Goal: Information Seeking & Learning: Understand process/instructions

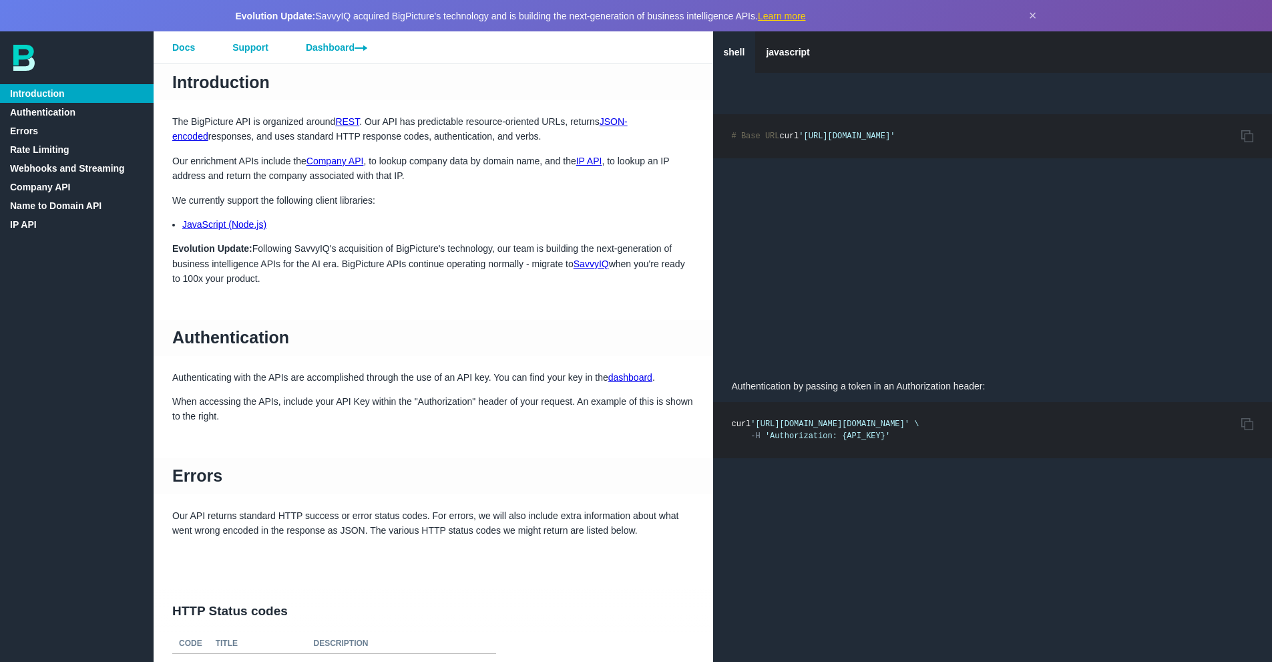
click at [69, 176] on link "Webhooks and Streaming" at bounding box center [77, 168] width 154 height 19
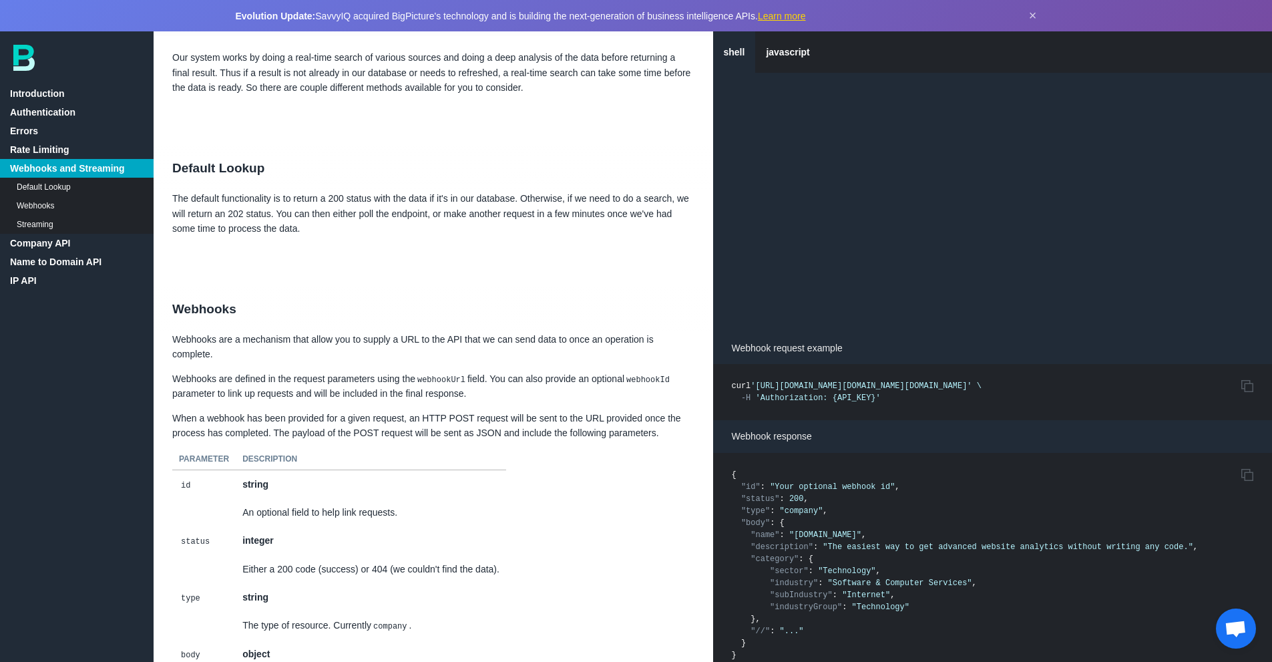
click at [1235, 623] on span "Open chat" at bounding box center [1236, 629] width 22 height 19
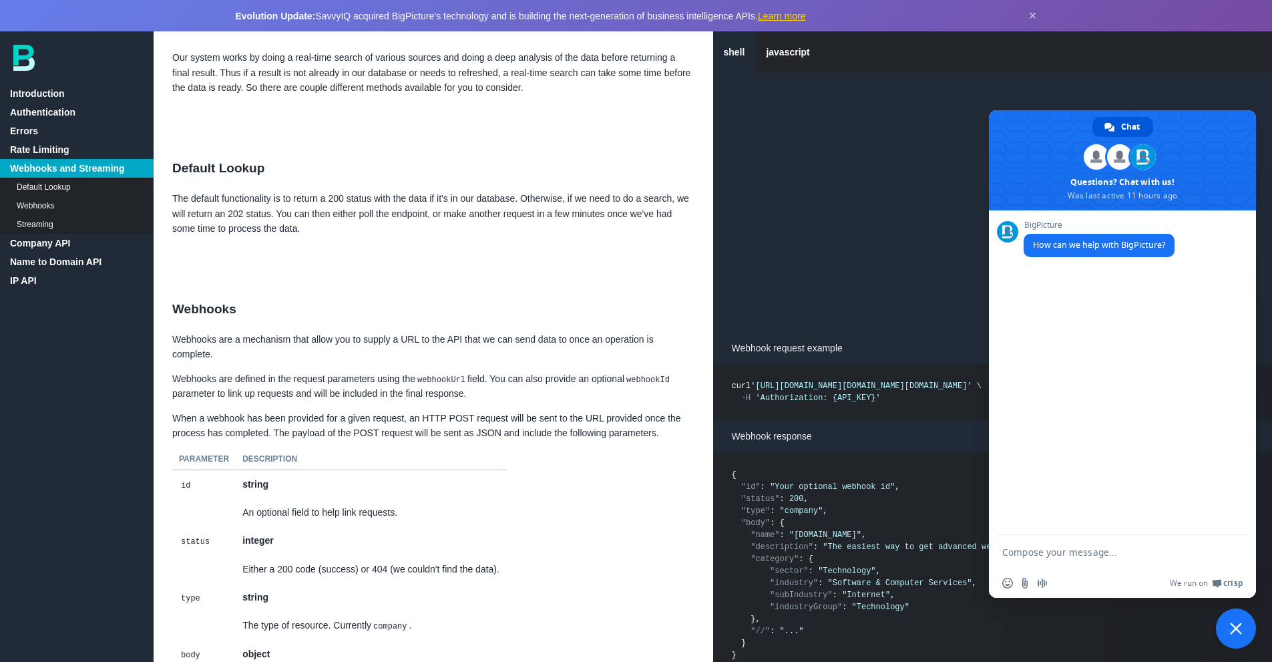
scroll to position [0, 0]
type textarea "how to handle async response of bigpiccture?"
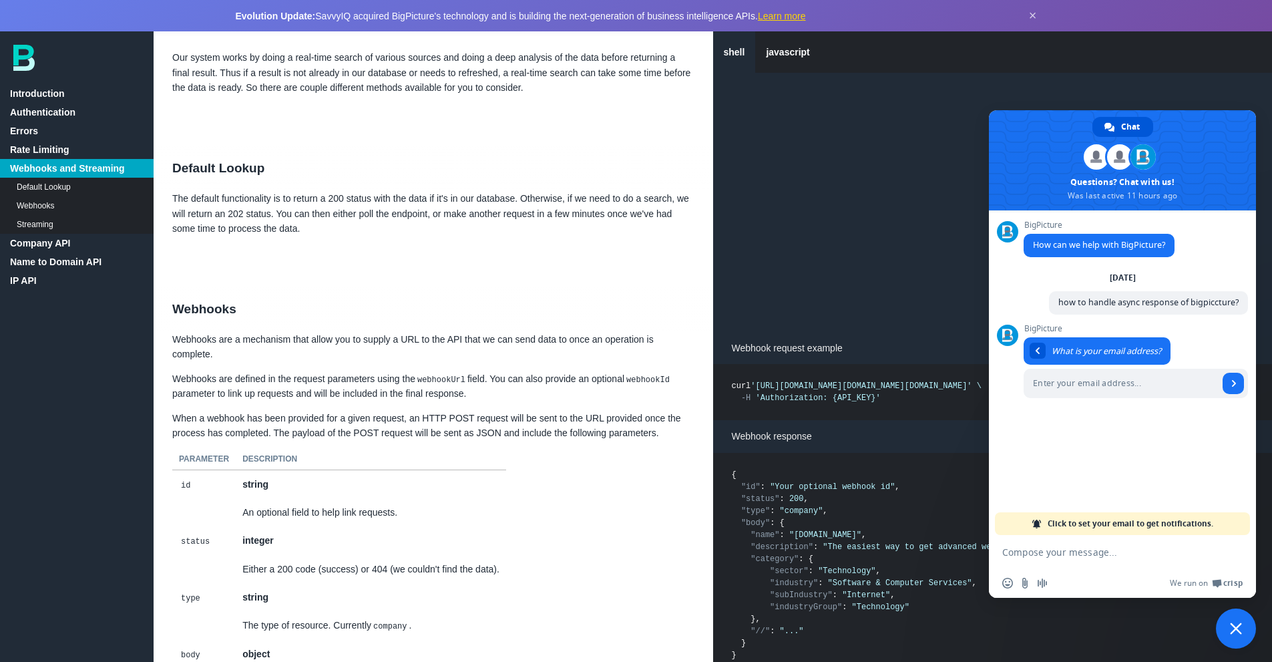
click at [1076, 407] on div "BigPicture What is your email address? A few seconds ago" at bounding box center [1136, 369] width 224 height 91
drag, startPoint x: 1076, startPoint y: 407, endPoint x: 1078, endPoint y: 431, distance: 24.7
click at [1078, 431] on div "BigPicture How can we help with BigPicture? Monday, 18 August how to handle asy…" at bounding box center [1122, 372] width 267 height 324
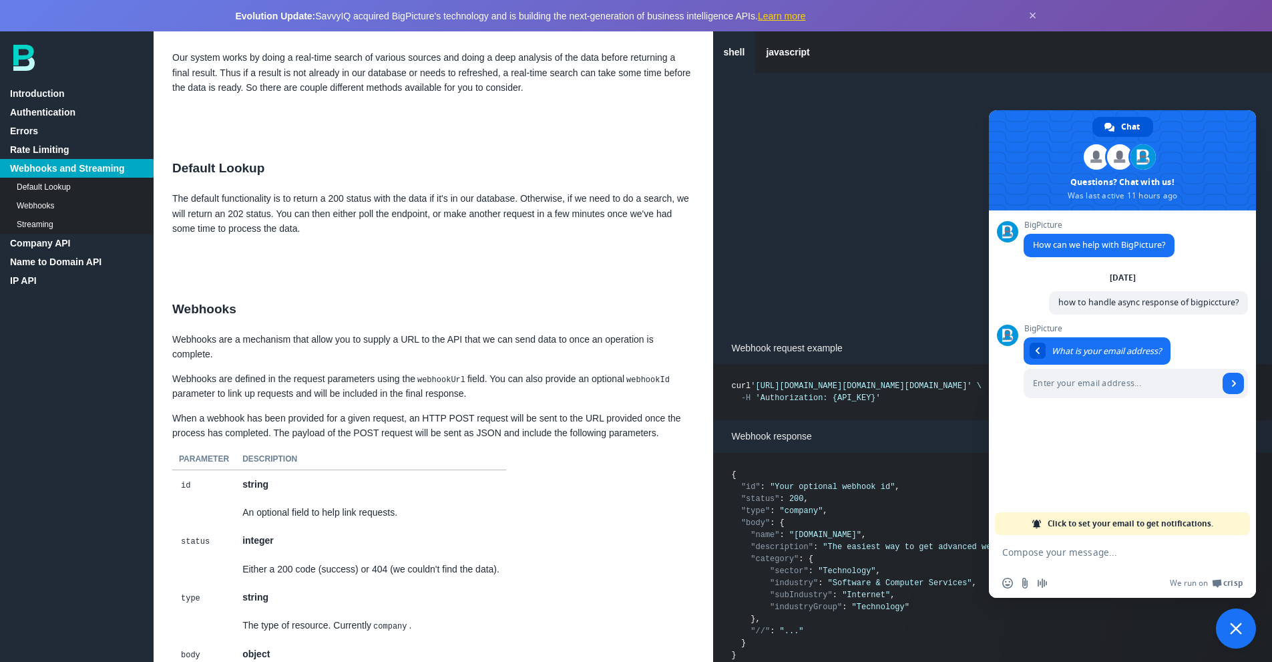
click at [1241, 637] on span "Close chat" at bounding box center [1236, 628] width 40 height 40
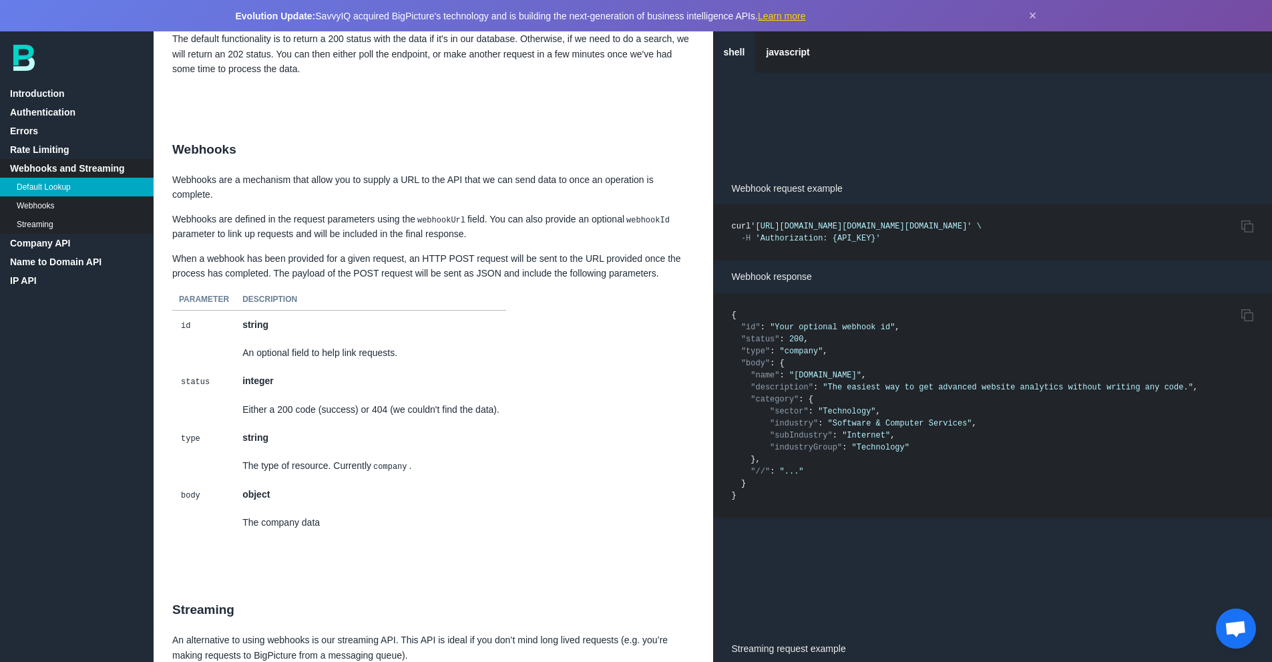
scroll to position [1564, 0]
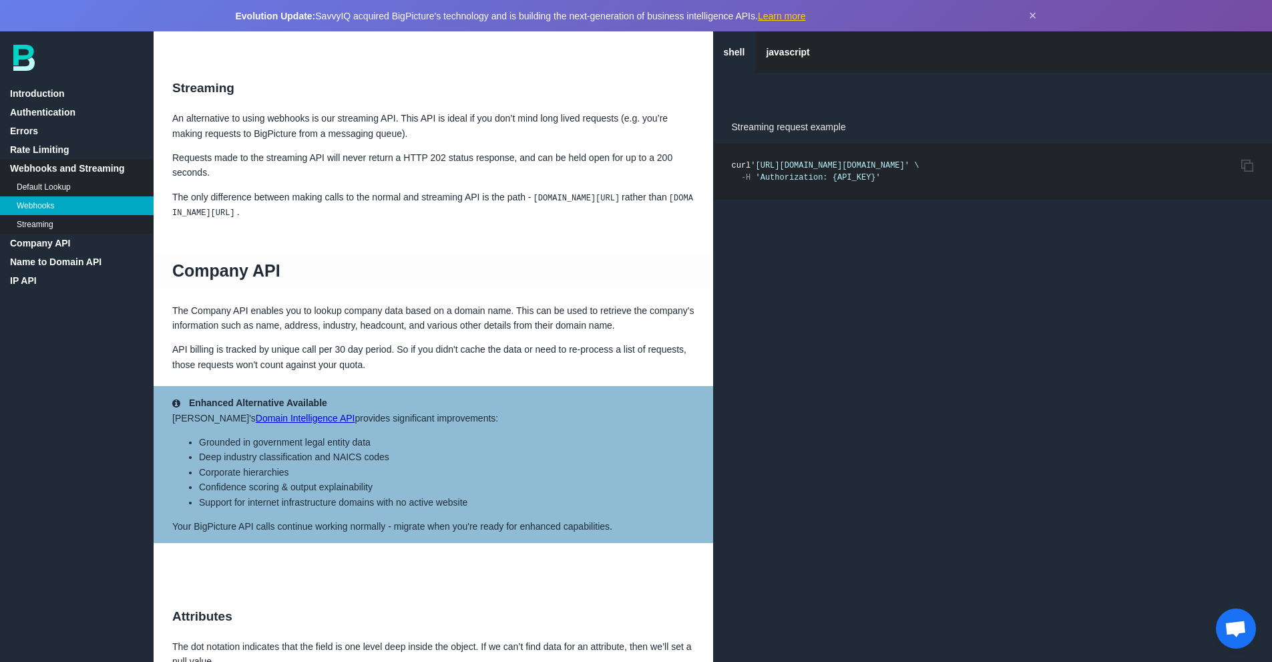
scroll to position [2090, 0]
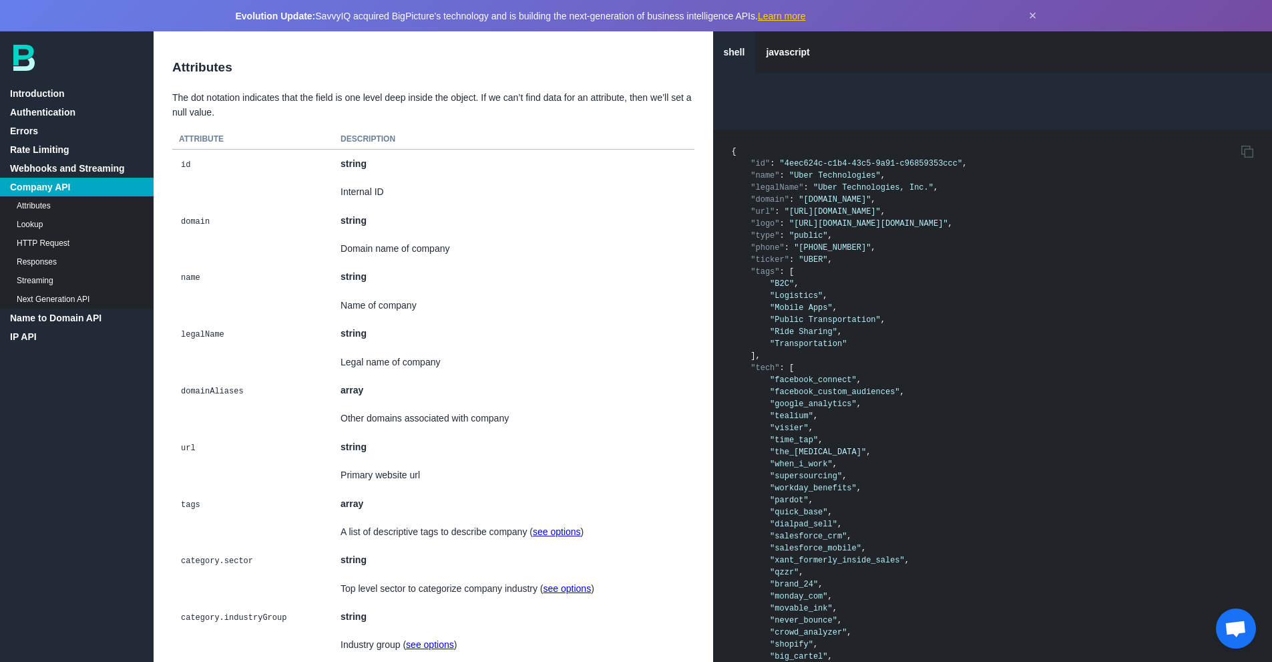
scroll to position [2632, 0]
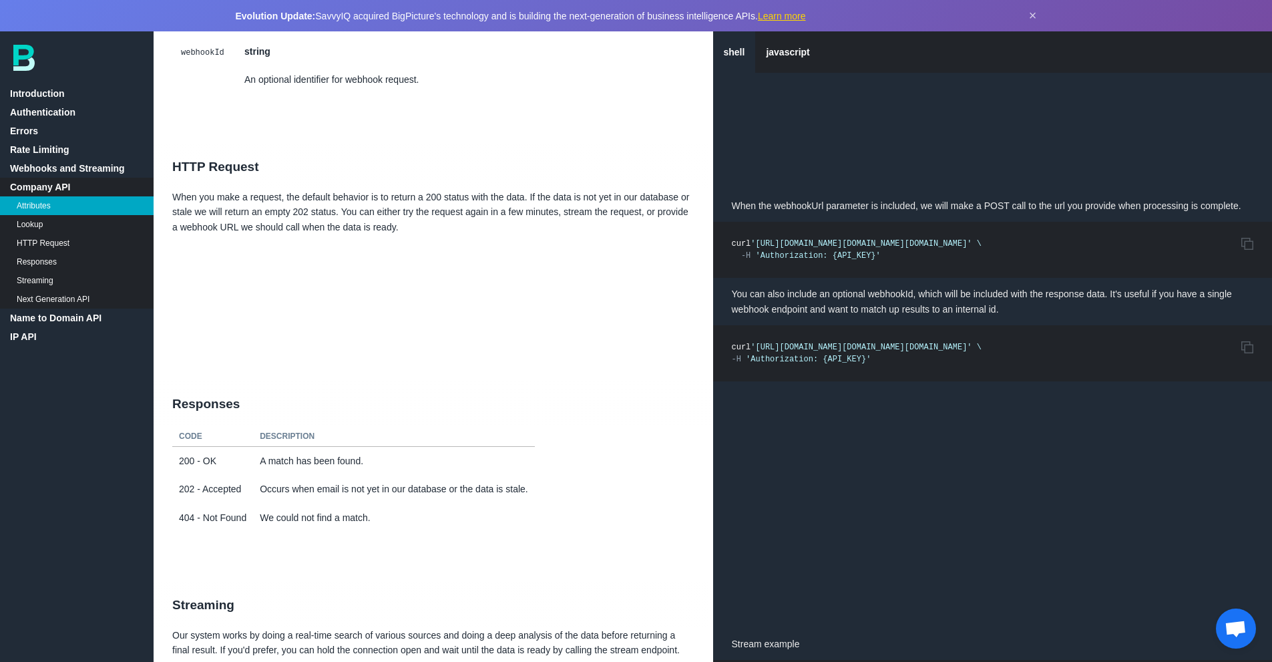
scroll to position [5944, 0]
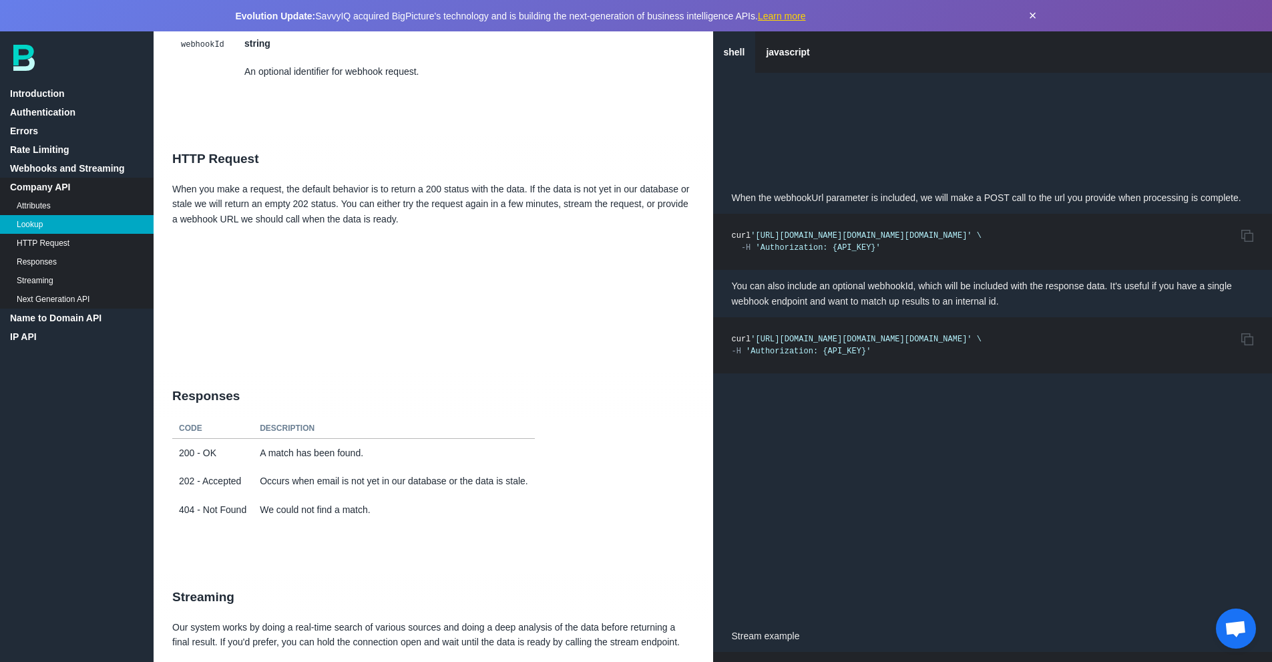
click at [1030, 18] on button "×" at bounding box center [1033, 15] width 8 height 15
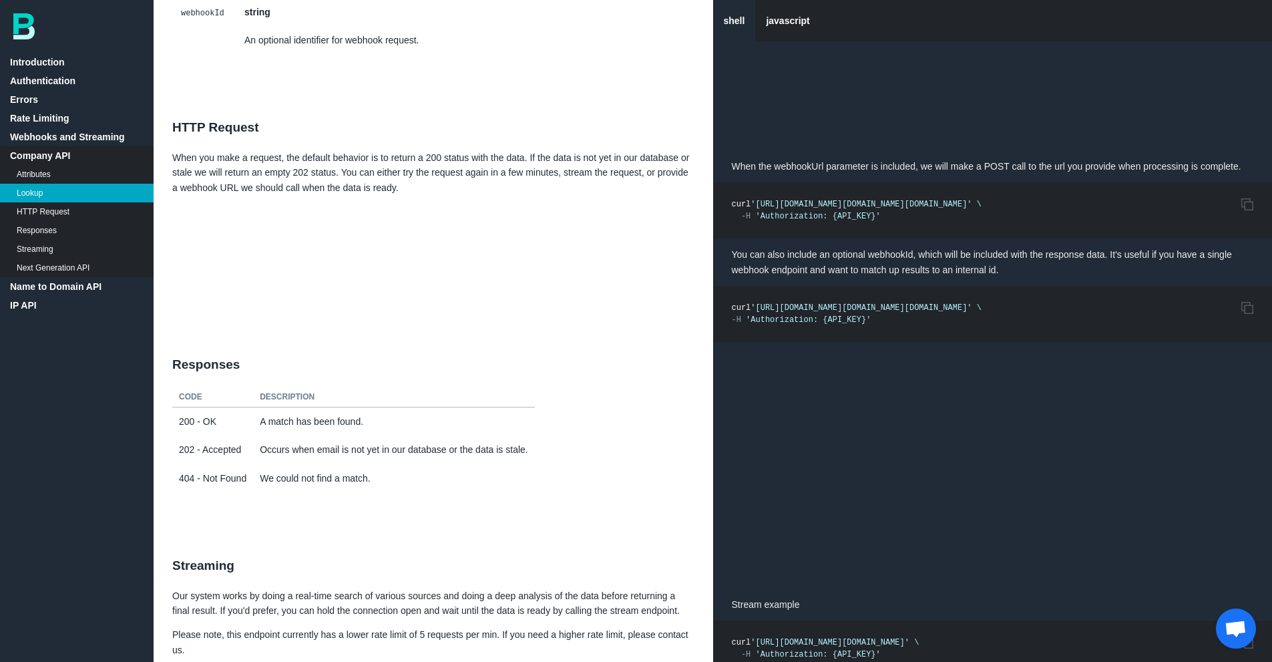
scroll to position [5685, 0]
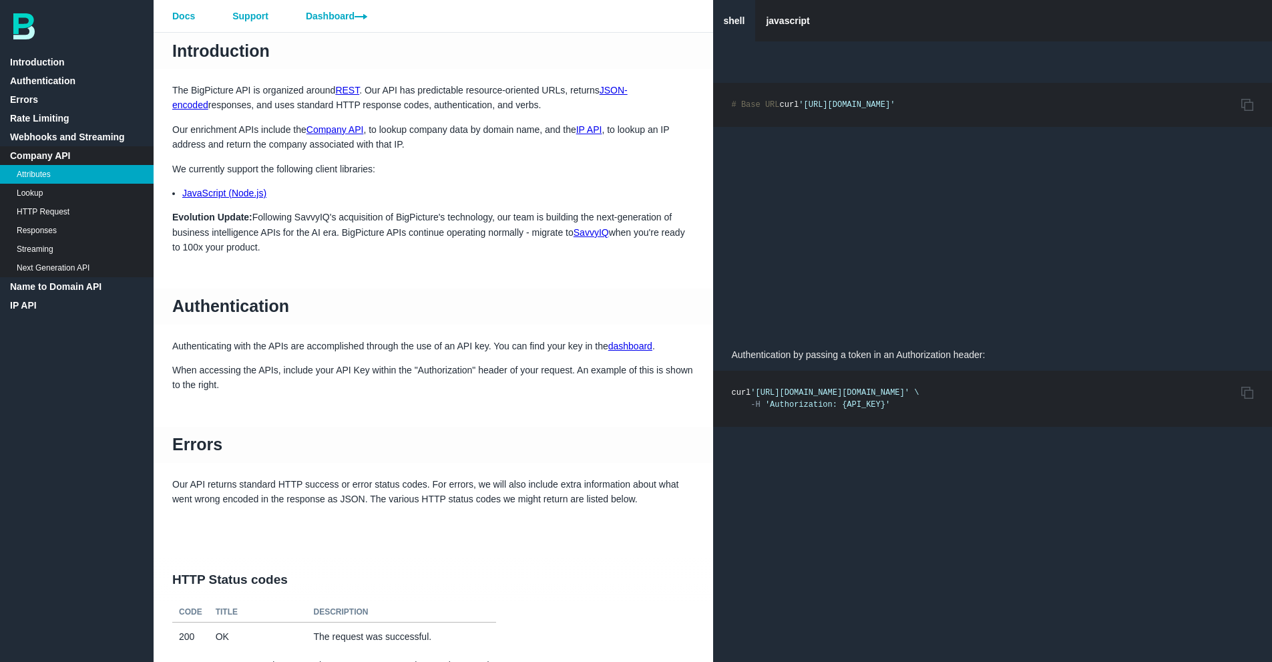
scroll to position [2642, 0]
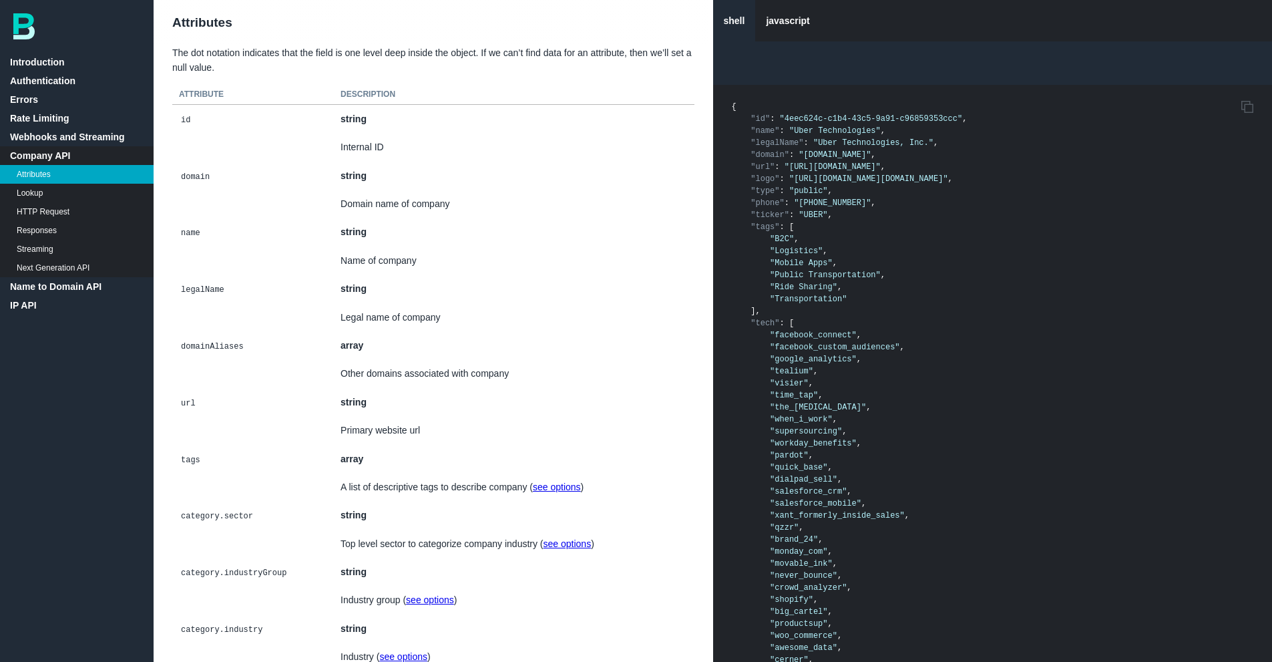
scroll to position [5685, 0]
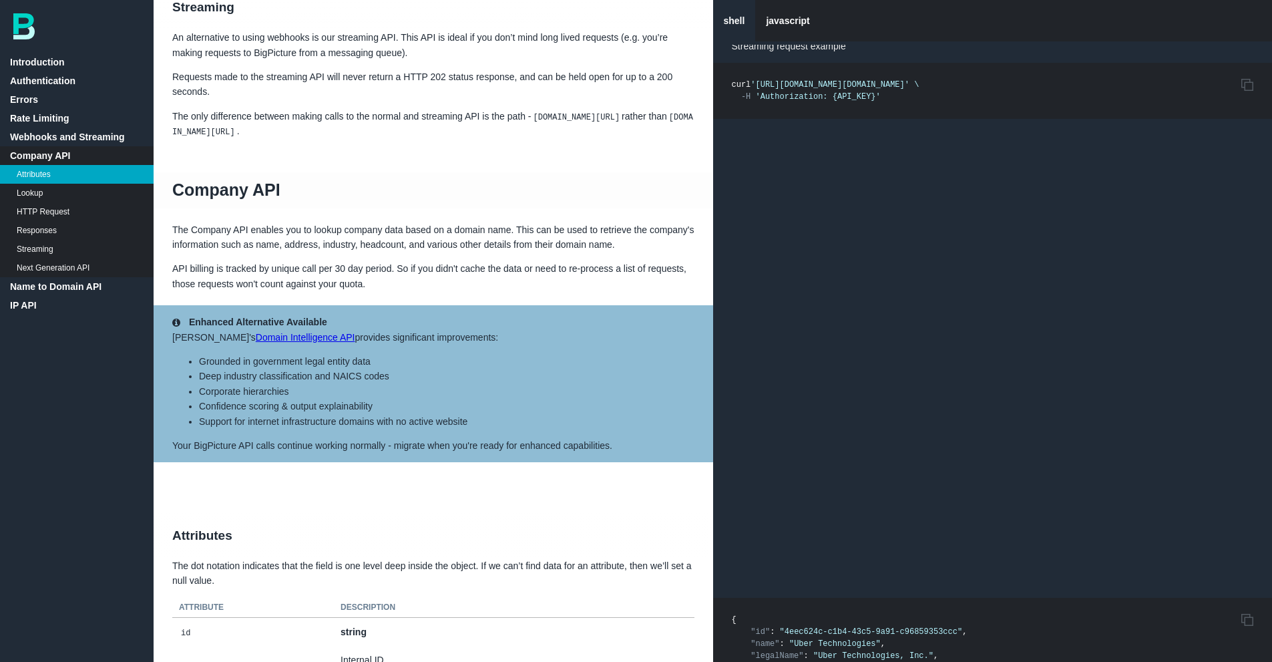
scroll to position [944, 0]
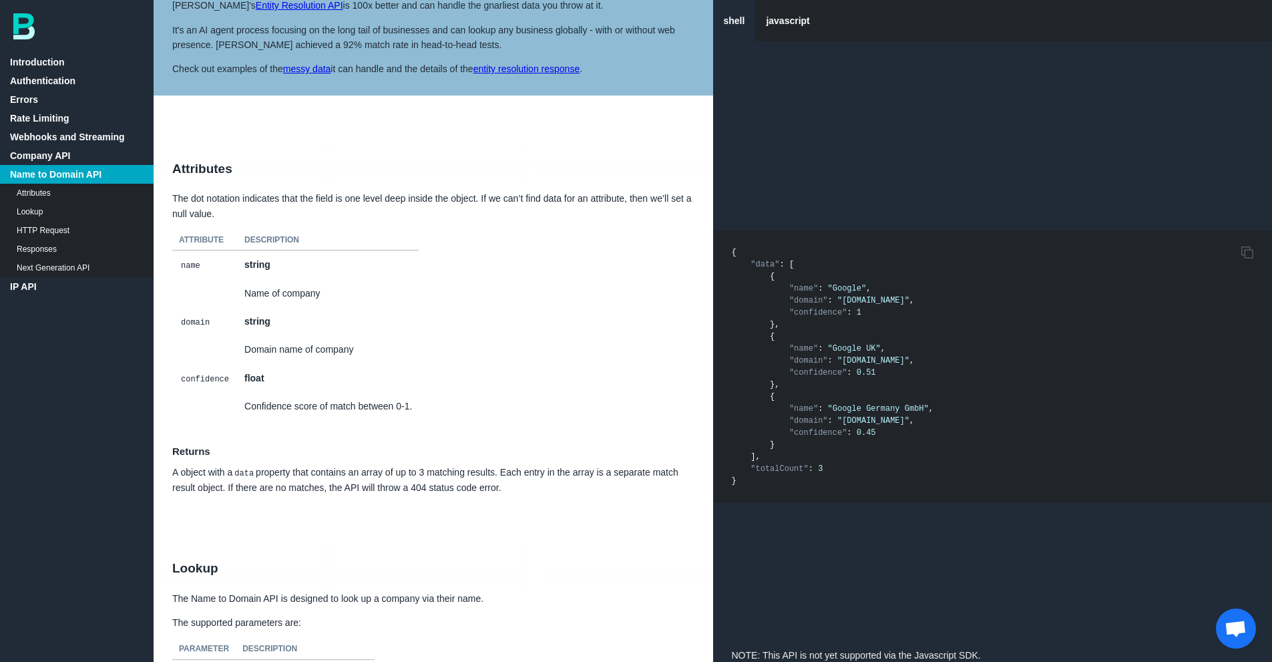
scroll to position [6940, 0]
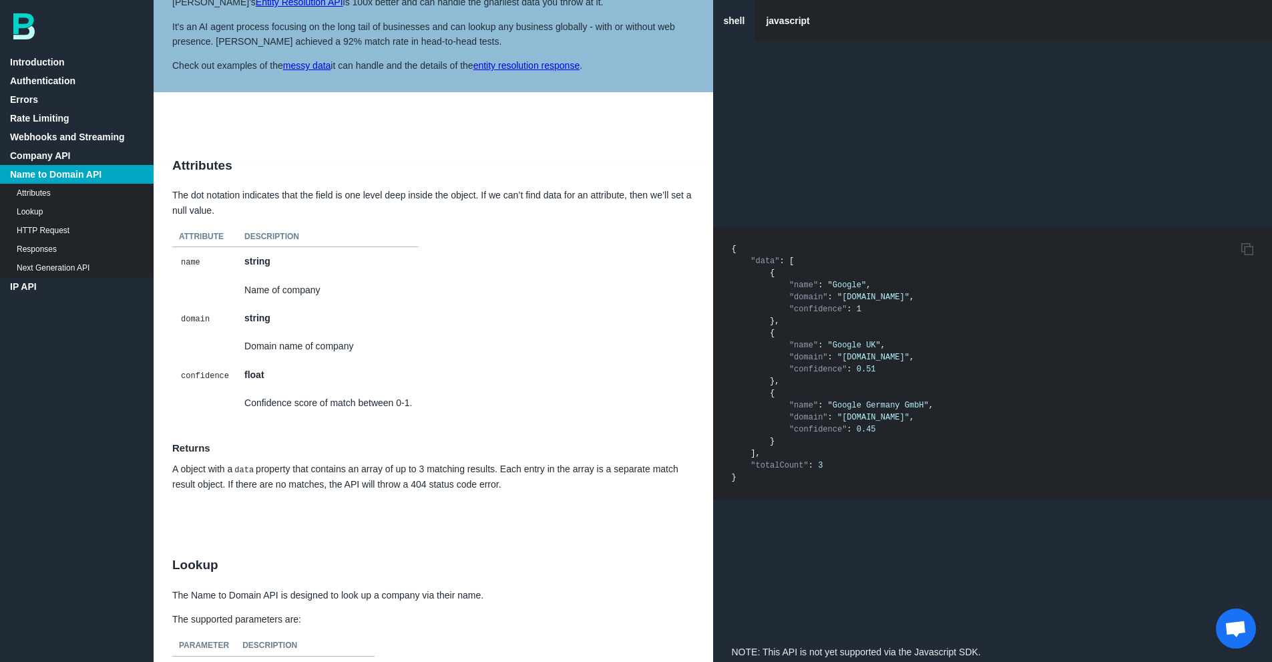
click at [85, 156] on link "Company API" at bounding box center [77, 155] width 154 height 19
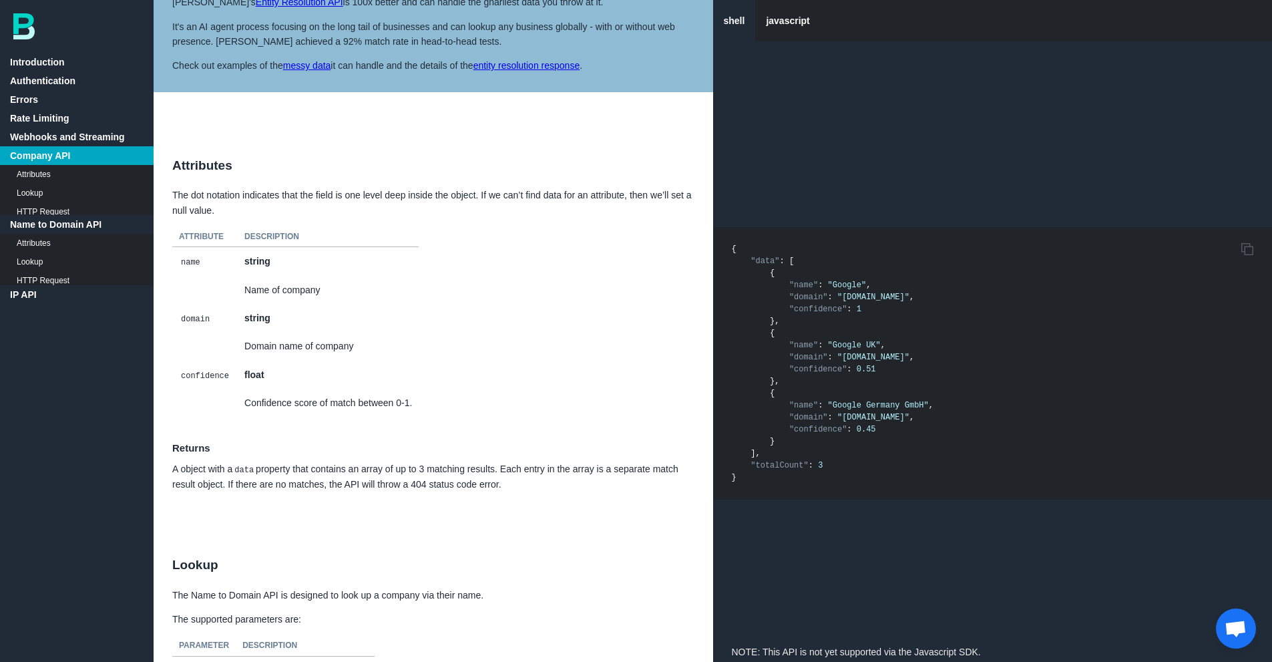
scroll to position [2301, 0]
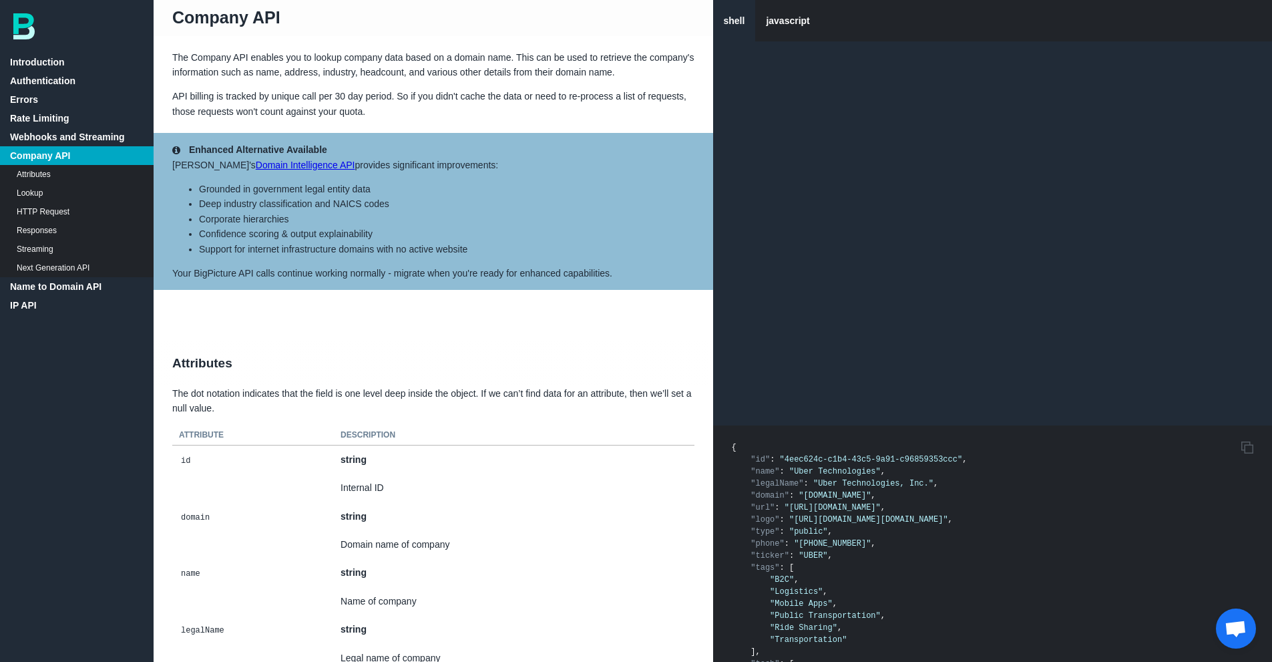
click at [276, 170] on link "Domain Intelligence API" at bounding box center [305, 165] width 99 height 11
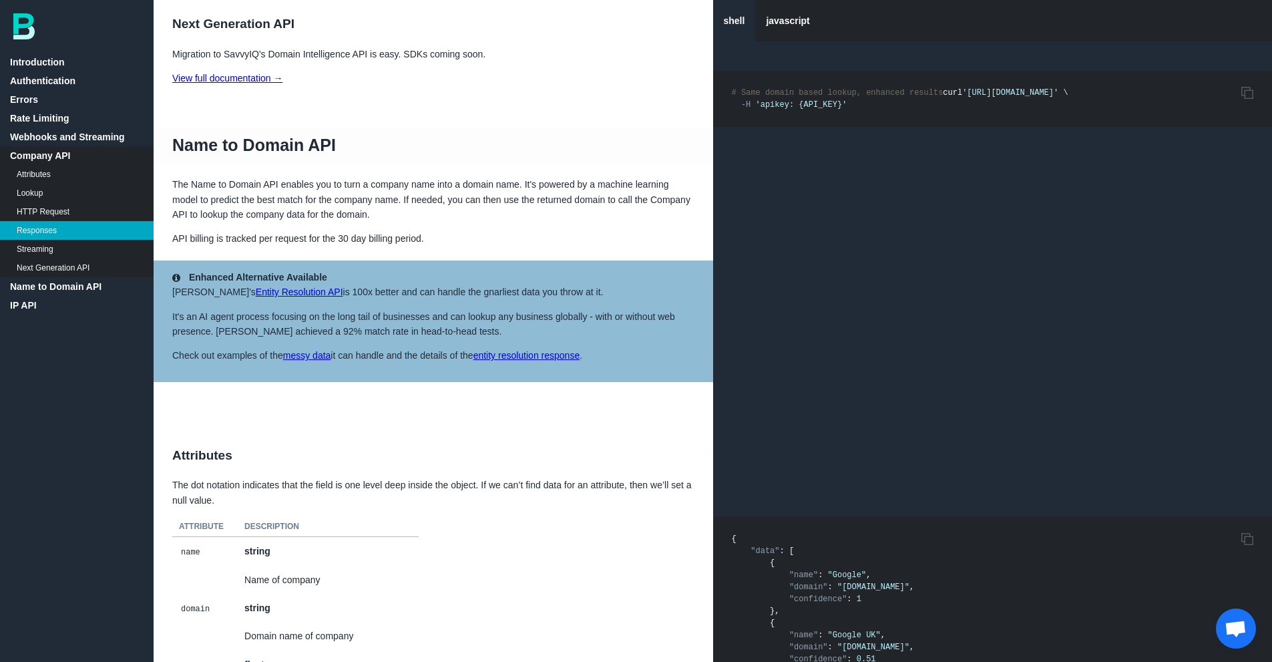
scroll to position [6653, 0]
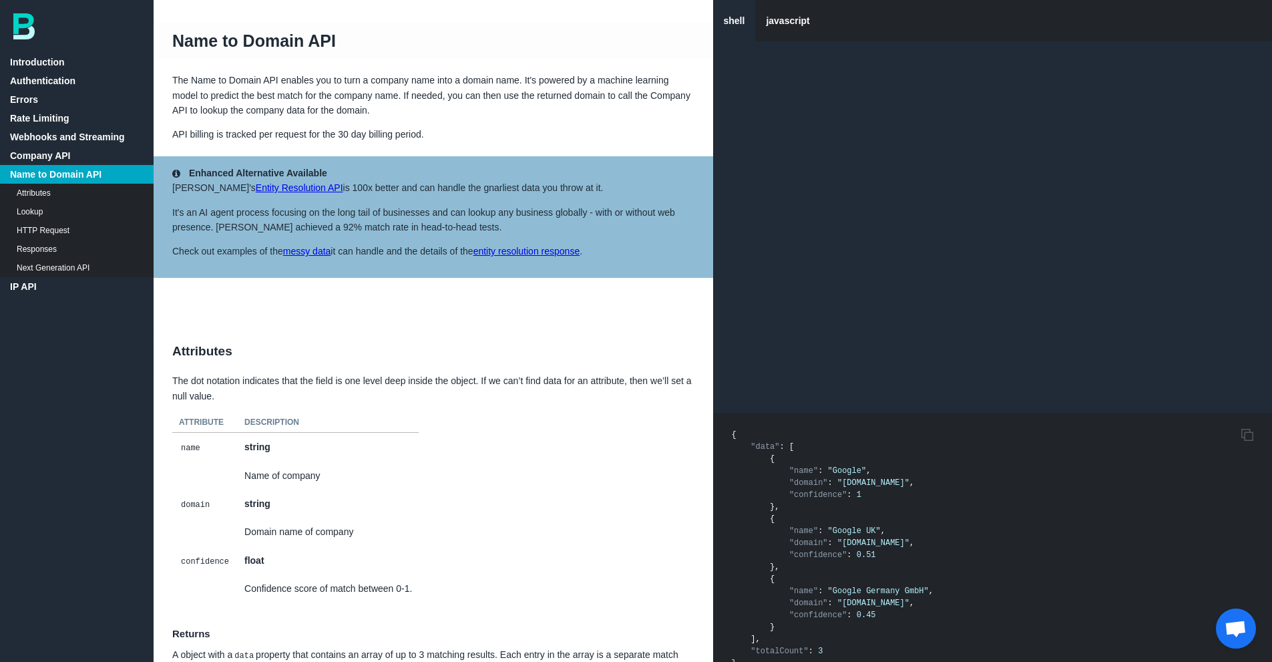
scroll to position [6747, 0]
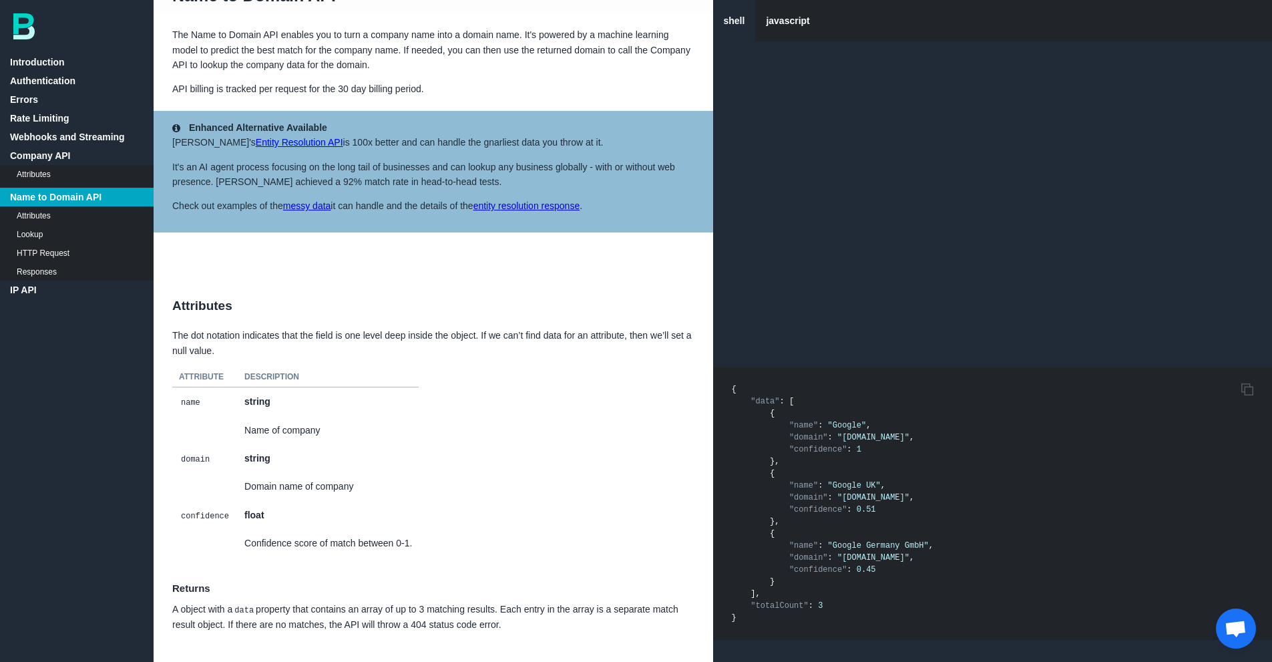
scroll to position [6804, 0]
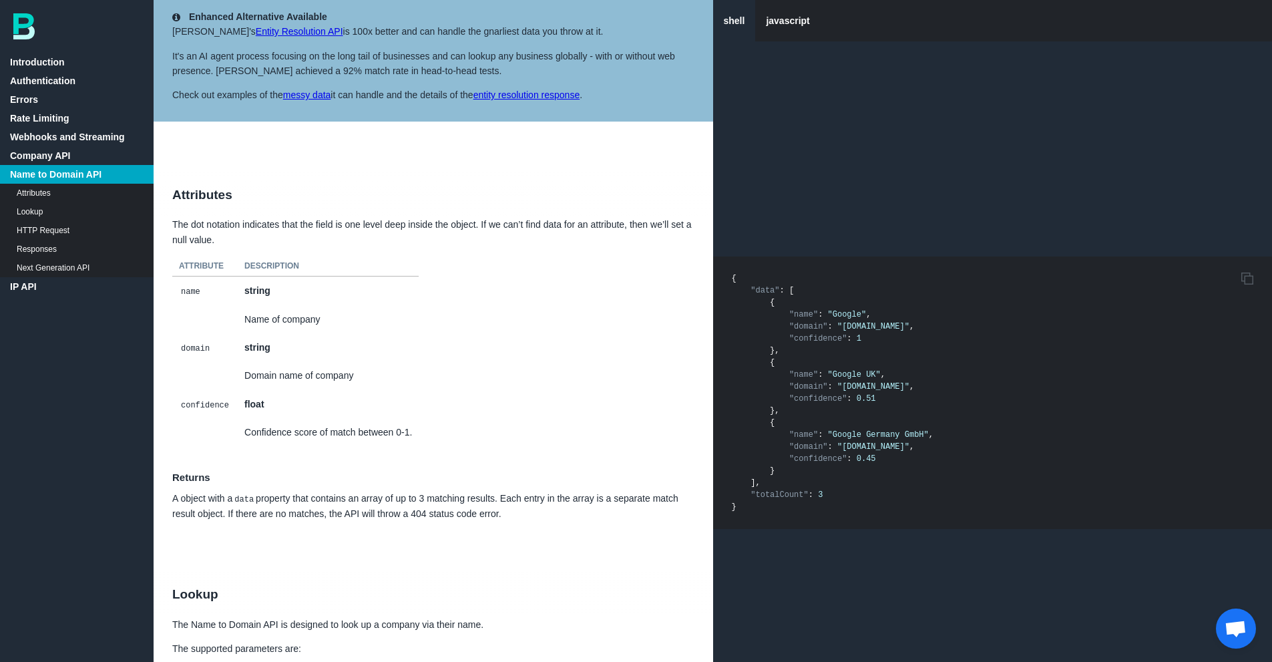
scroll to position [6907, 0]
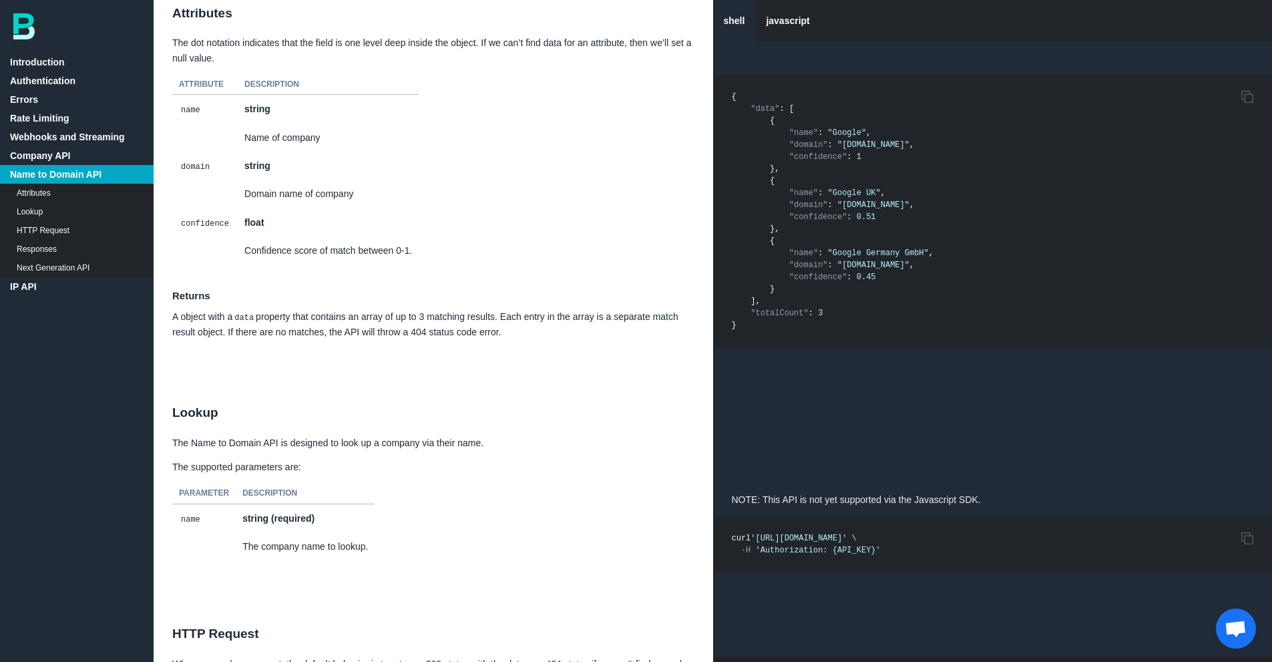
scroll to position [7089, 0]
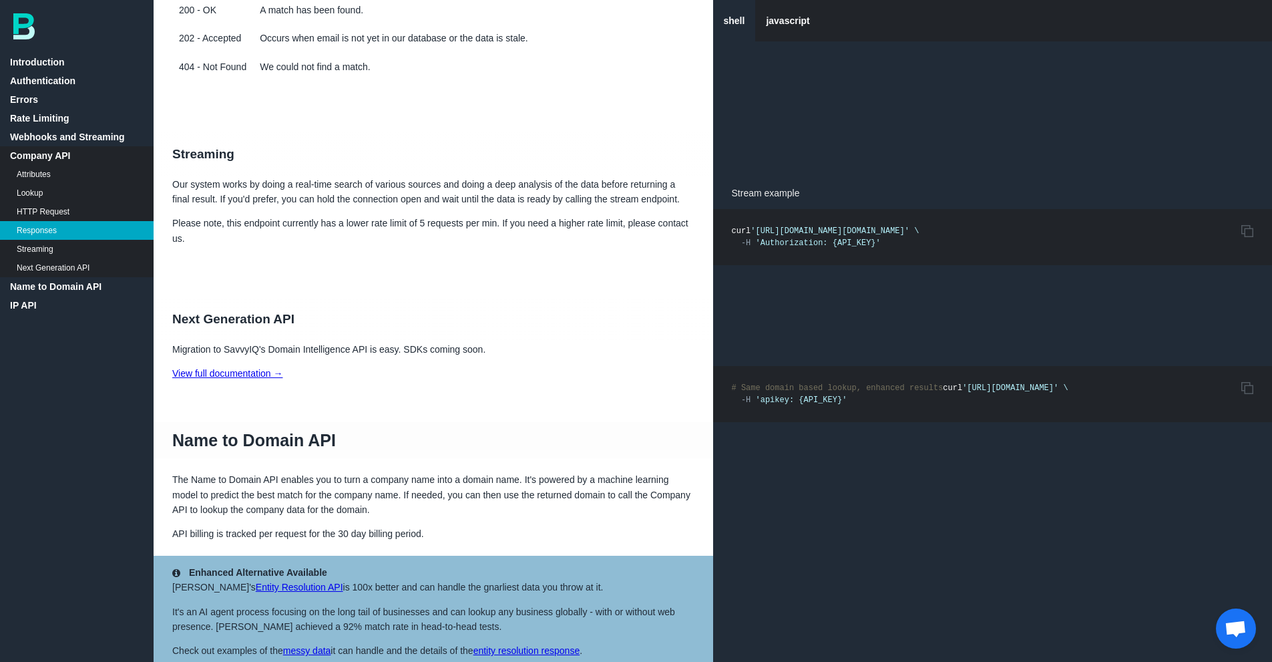
scroll to position [6345, 0]
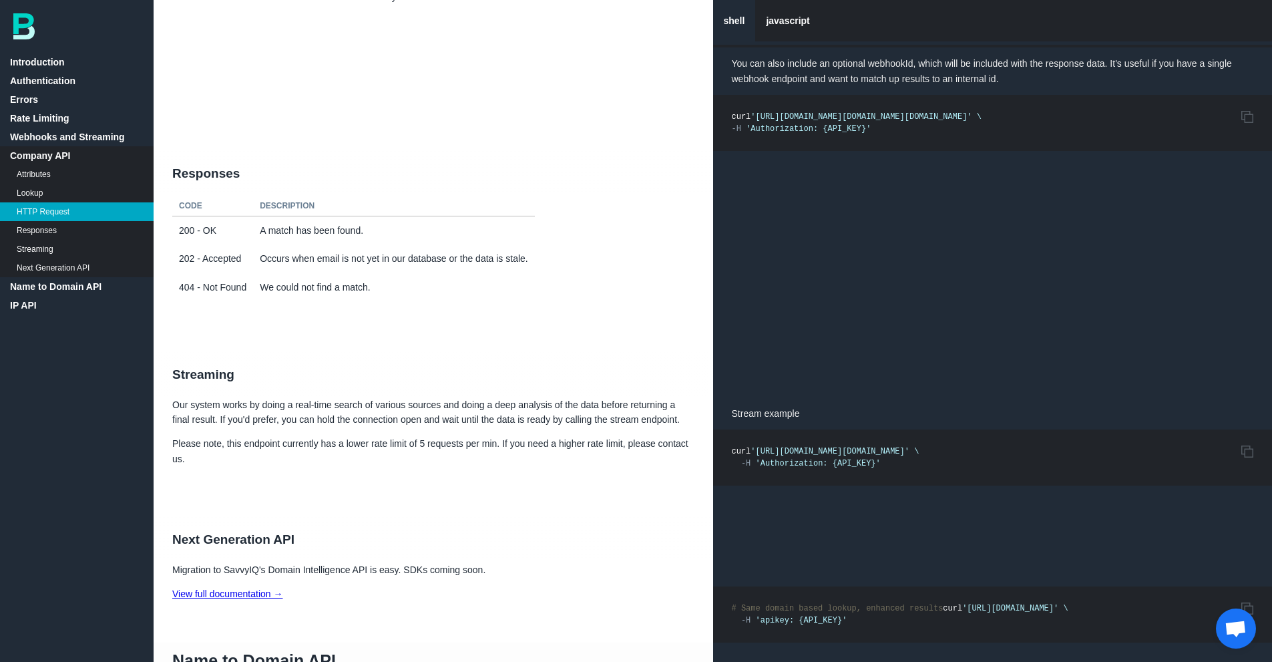
scroll to position [6128, 0]
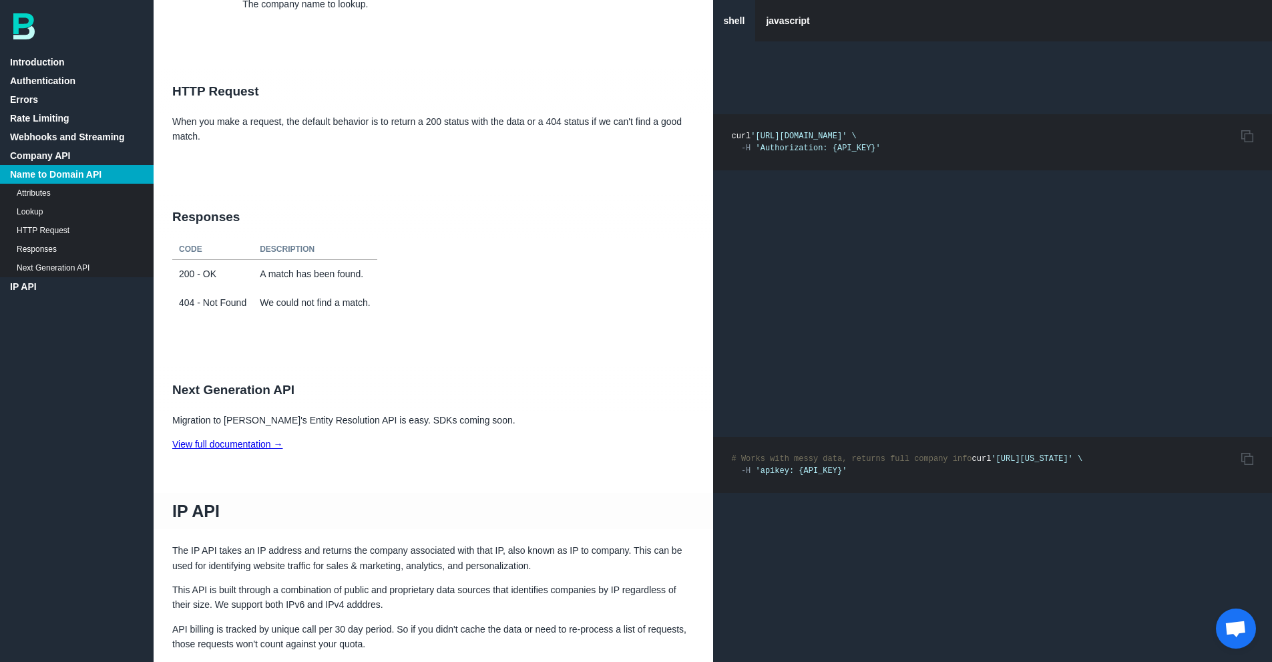
scroll to position [7645, 0]
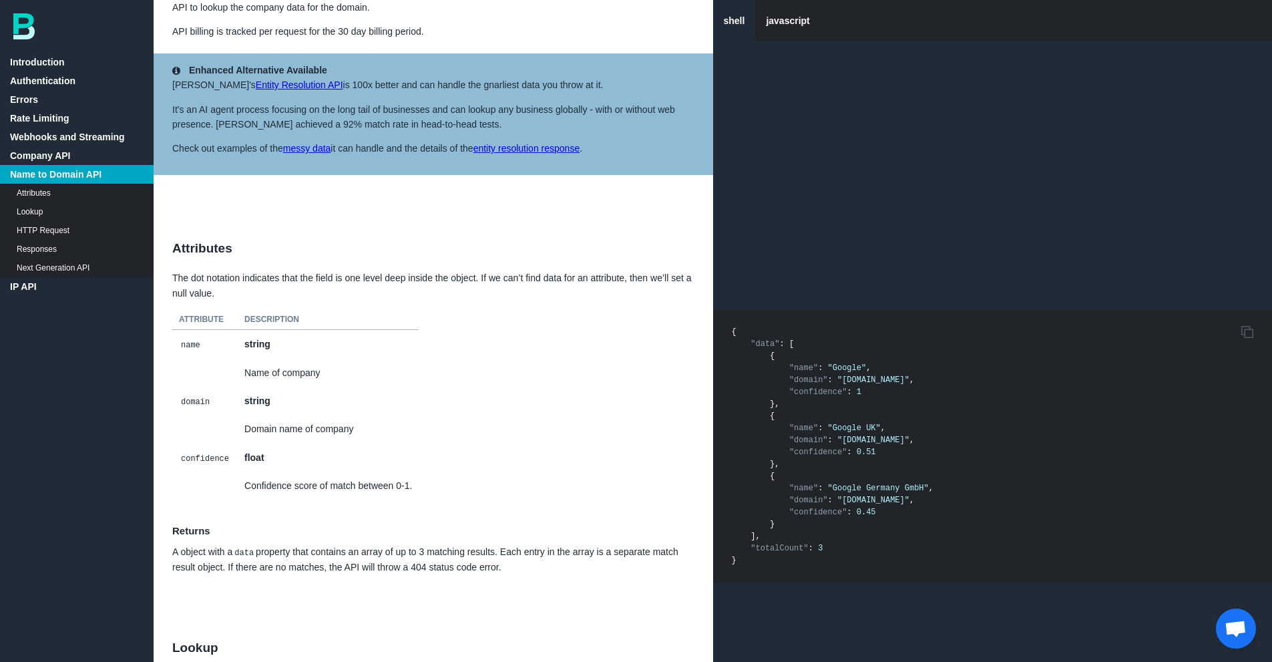
scroll to position [6499, 0]
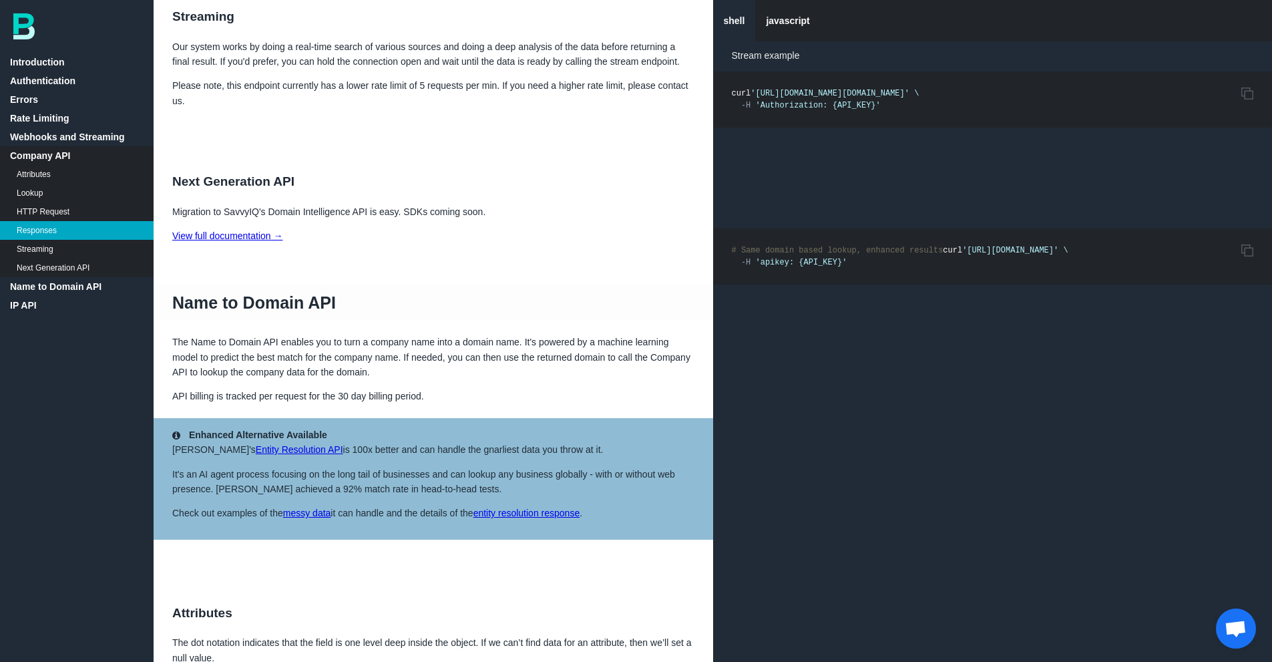
scroll to position [6461, 0]
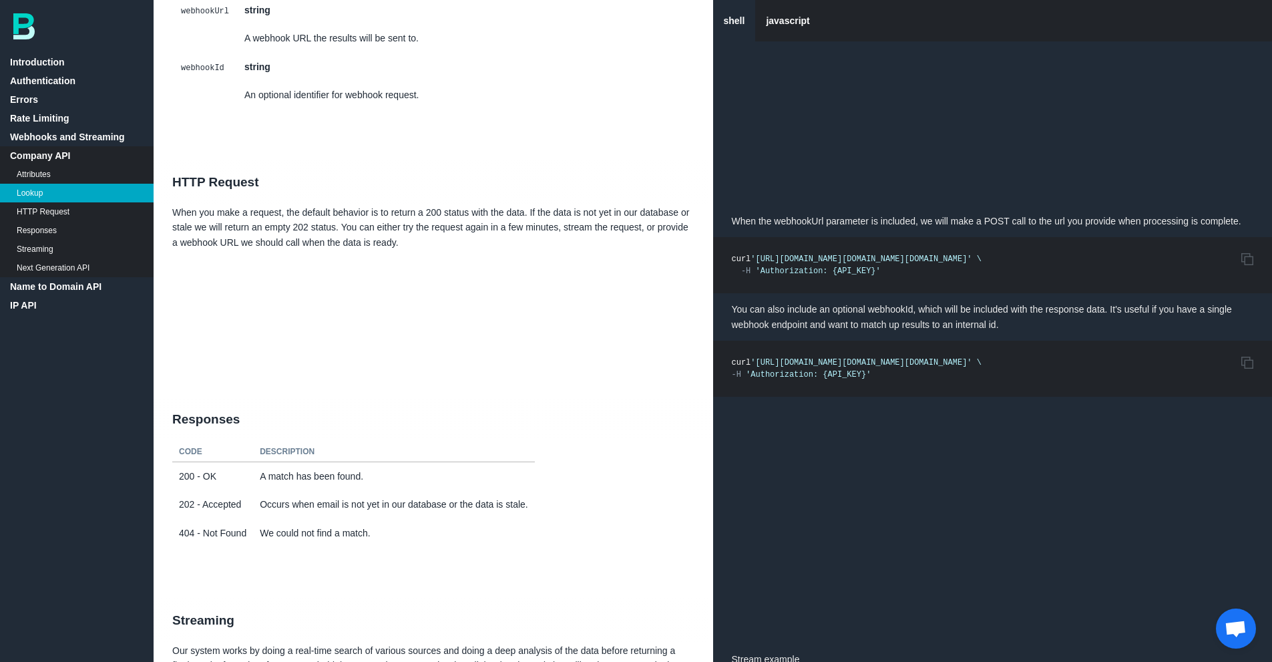
scroll to position [5880, 0]
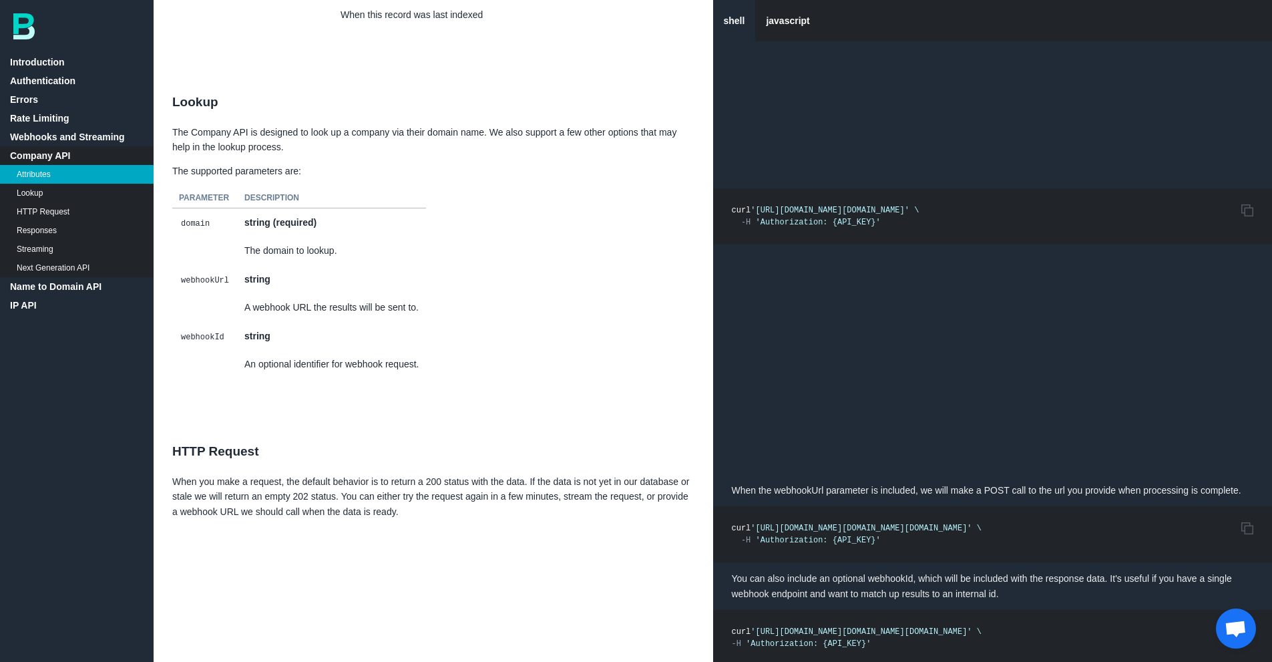
scroll to position [5619, 0]
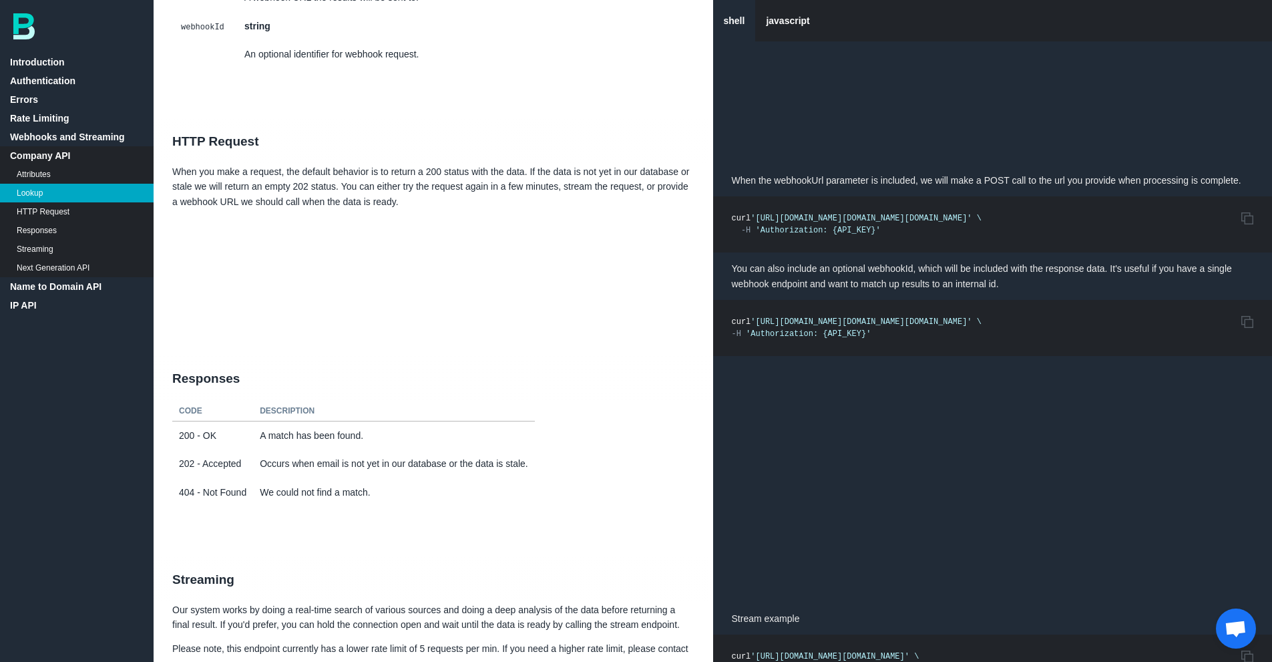
scroll to position [5926, 0]
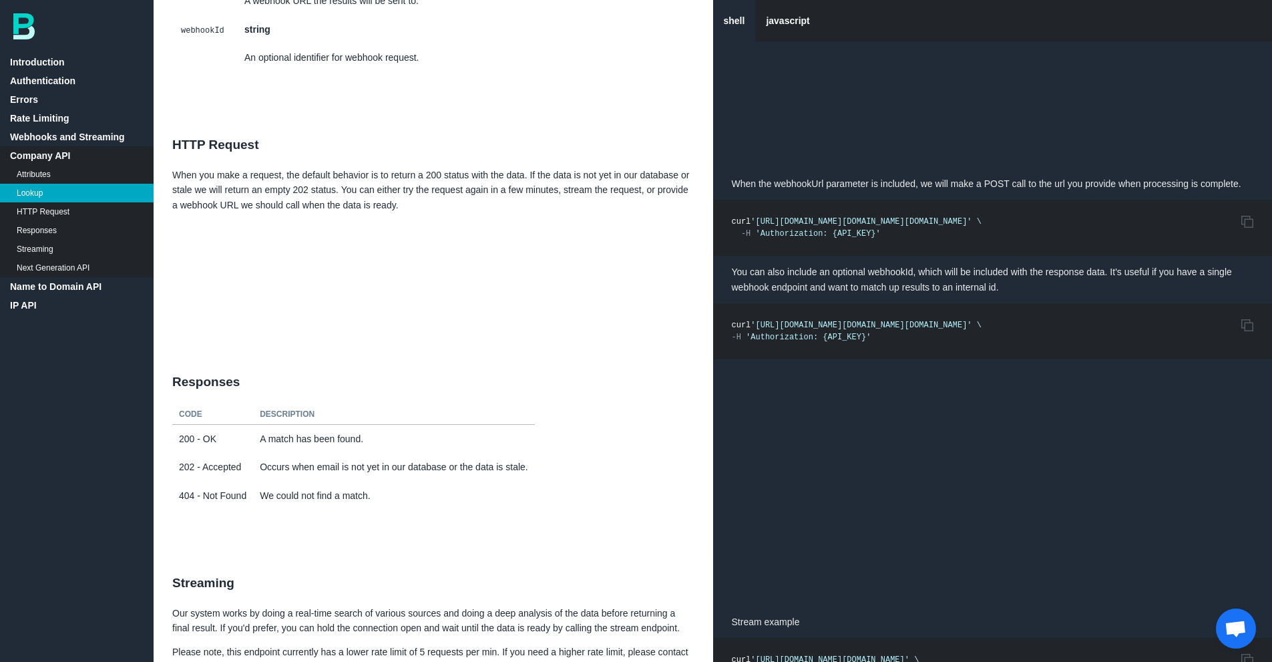
click at [814, 229] on span "'Authorization: {API_KEY}'" at bounding box center [818, 233] width 125 height 9
click at [995, 212] on pre "Copy to Clipboard curl 'https://company.bigpicture.io/v1/companies/find?domain=…" at bounding box center [993, 228] width 560 height 56
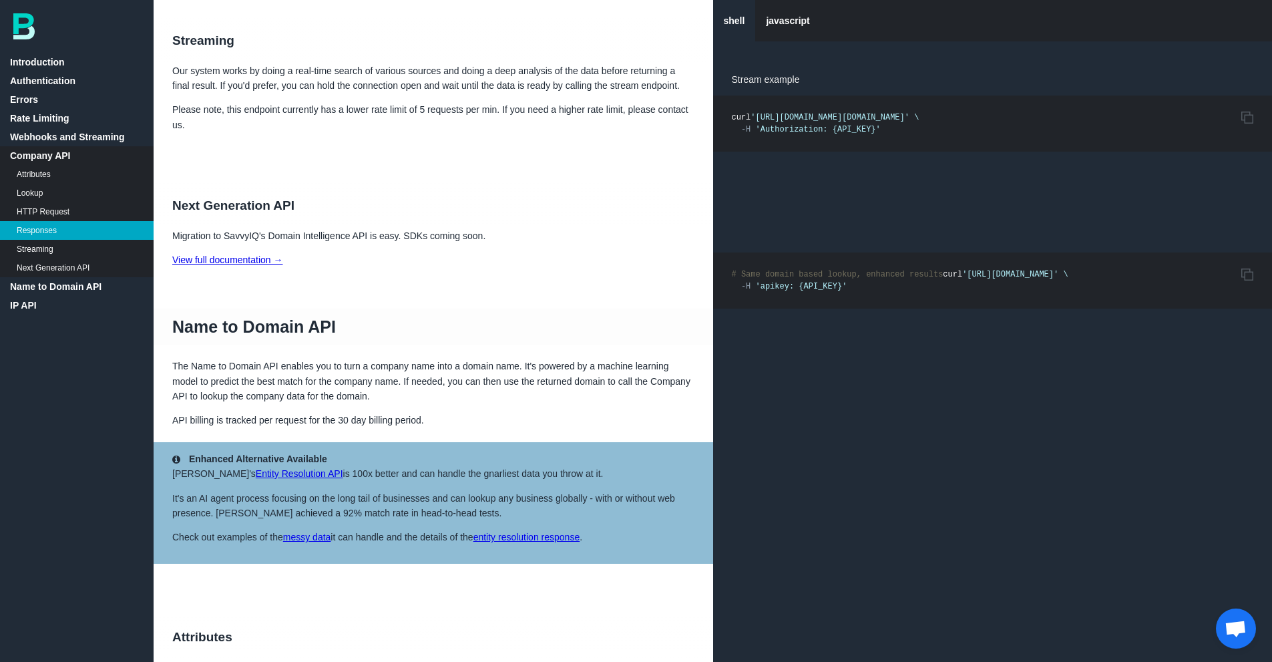
scroll to position [6472, 0]
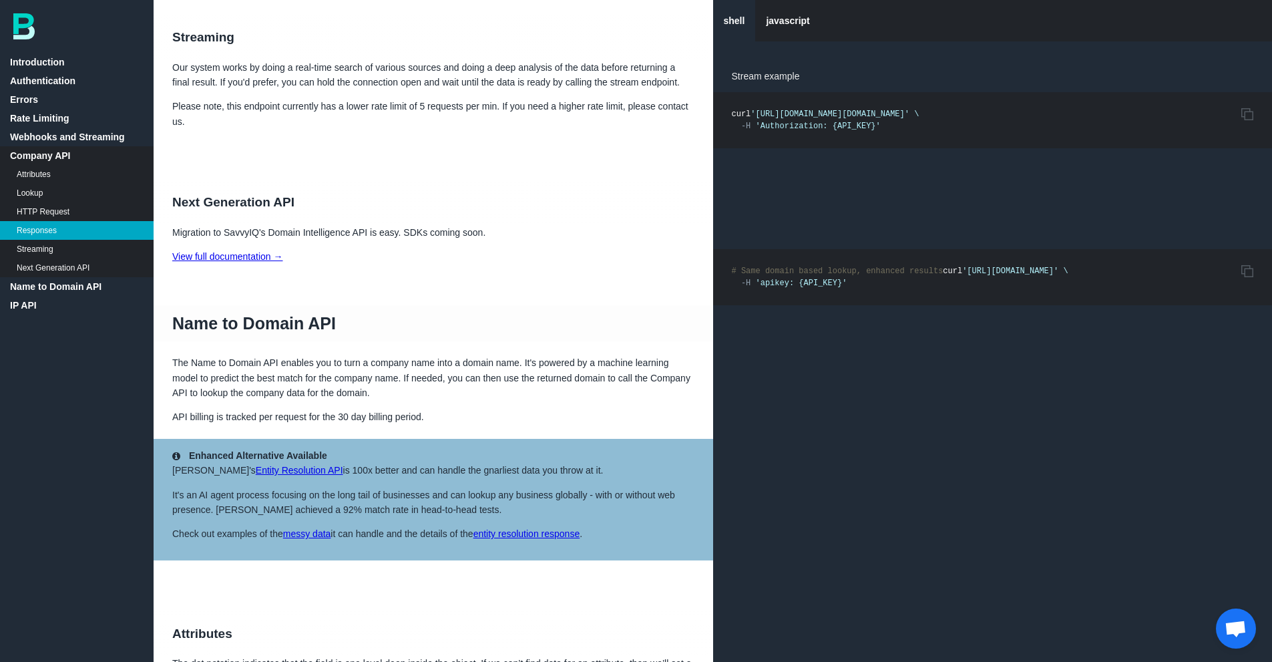
click at [17, 104] on link "Errors" at bounding box center [77, 99] width 154 height 19
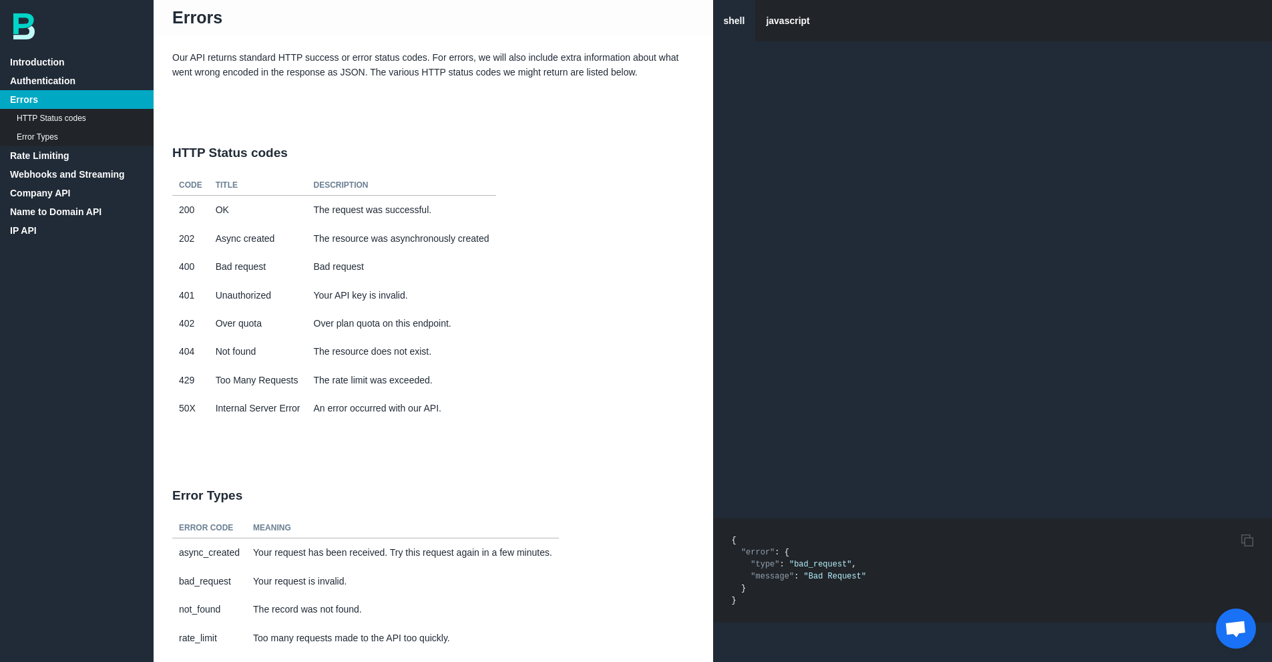
scroll to position [497, 0]
